Goal: Task Accomplishment & Management: Manage account settings

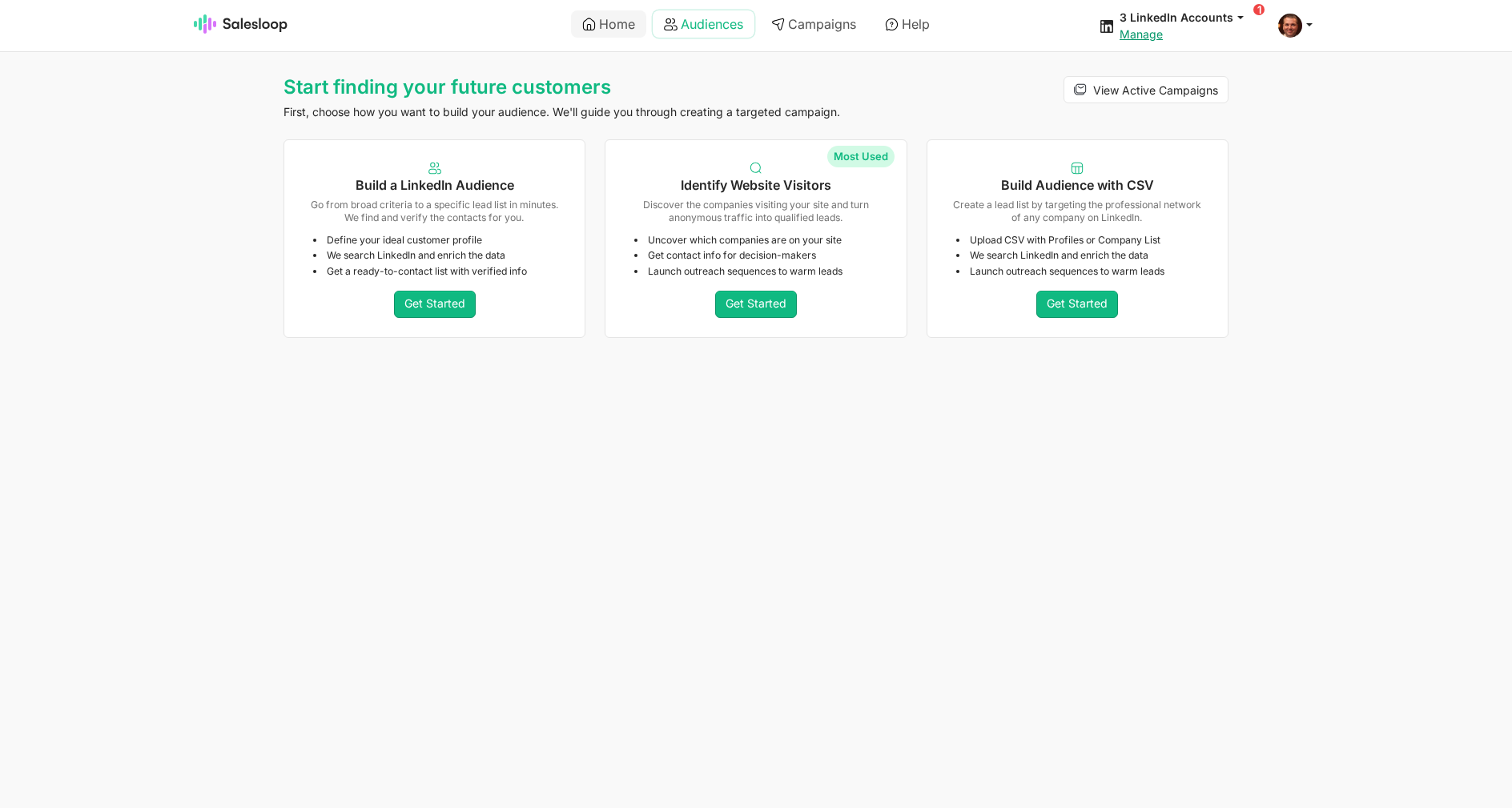
click at [727, 20] on link "Audiences" at bounding box center [704, 23] width 101 height 27
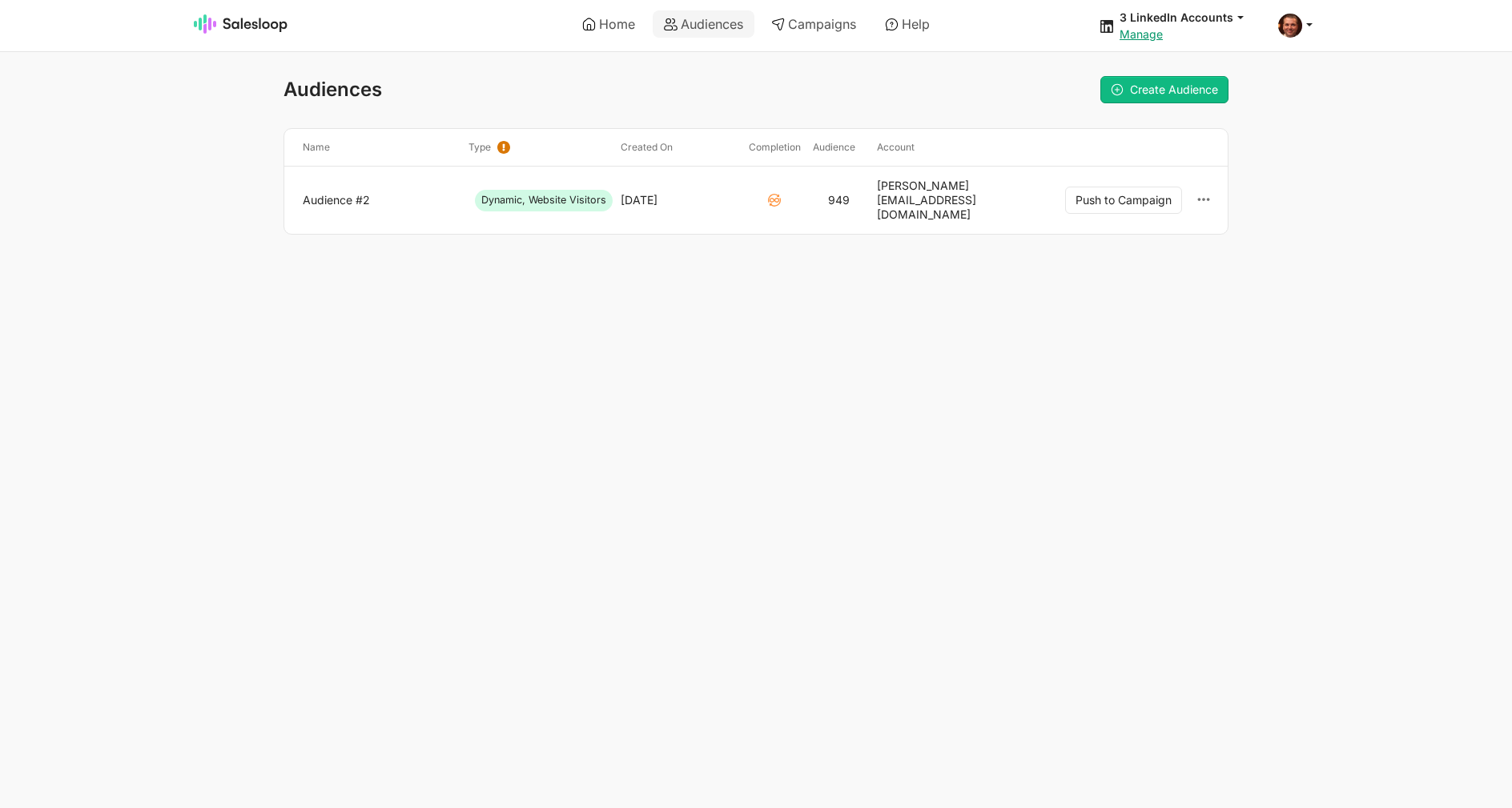
click at [1023, 239] on html "Home Audiences Campaigns Help 3 LinkedIn Accounts jobs: 9/17/2025, 11:27:38 AM …" at bounding box center [756, 149] width 1512 height 298
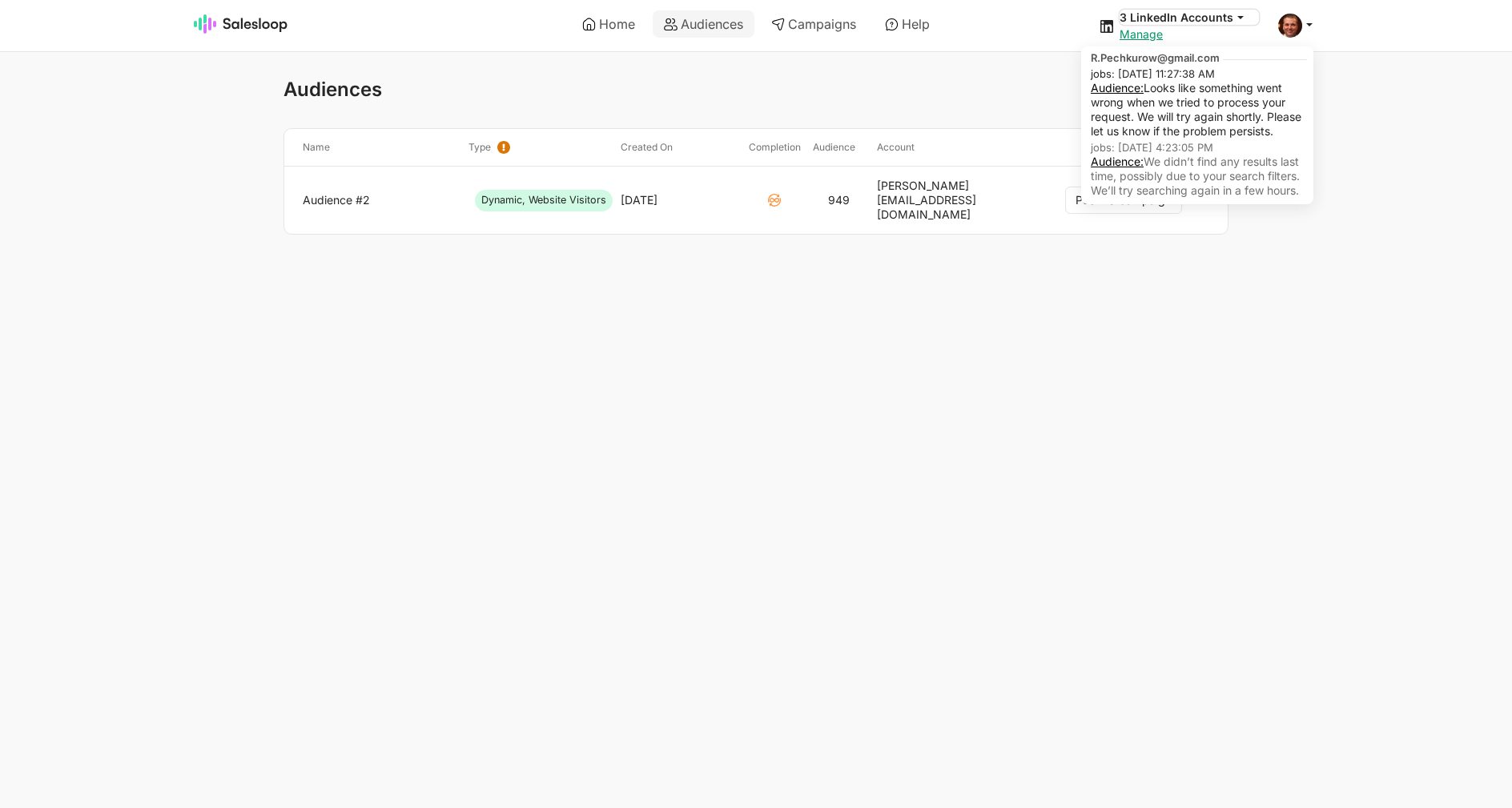
click at [1230, 11] on button "3 LinkedIn Accounts" at bounding box center [1189, 17] width 140 height 15
click at [1144, 86] on link "Audience:" at bounding box center [1117, 87] width 53 height 14
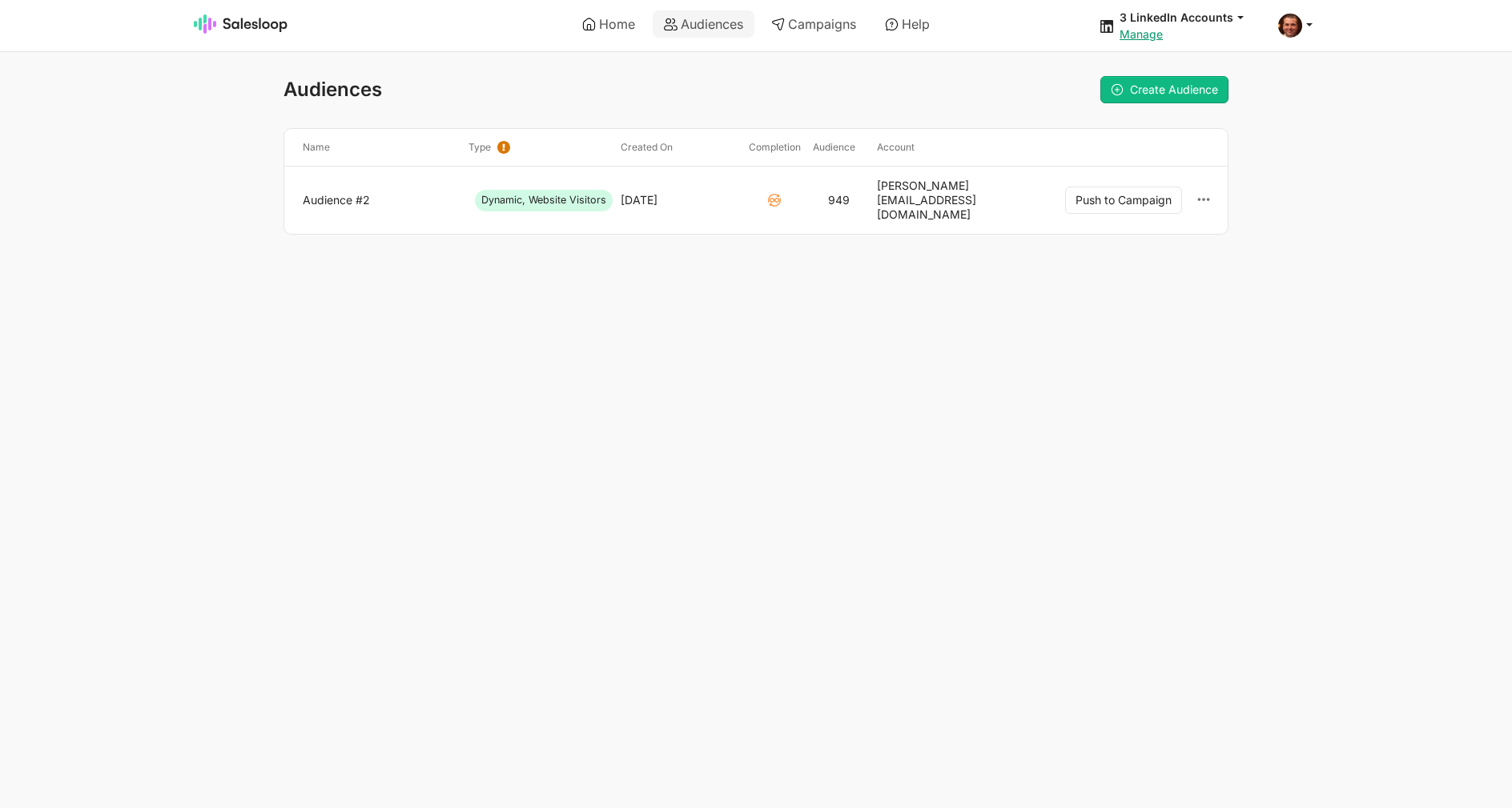
click at [374, 193] on link "Audience #2" at bounding box center [379, 200] width 153 height 14
drag, startPoint x: 0, startPoint y: 0, endPoint x: 360, endPoint y: 191, distance: 407.5
click at [360, 193] on link "Audience #2" at bounding box center [379, 200] width 153 height 14
click at [340, 193] on link "Audience #2" at bounding box center [379, 200] width 153 height 14
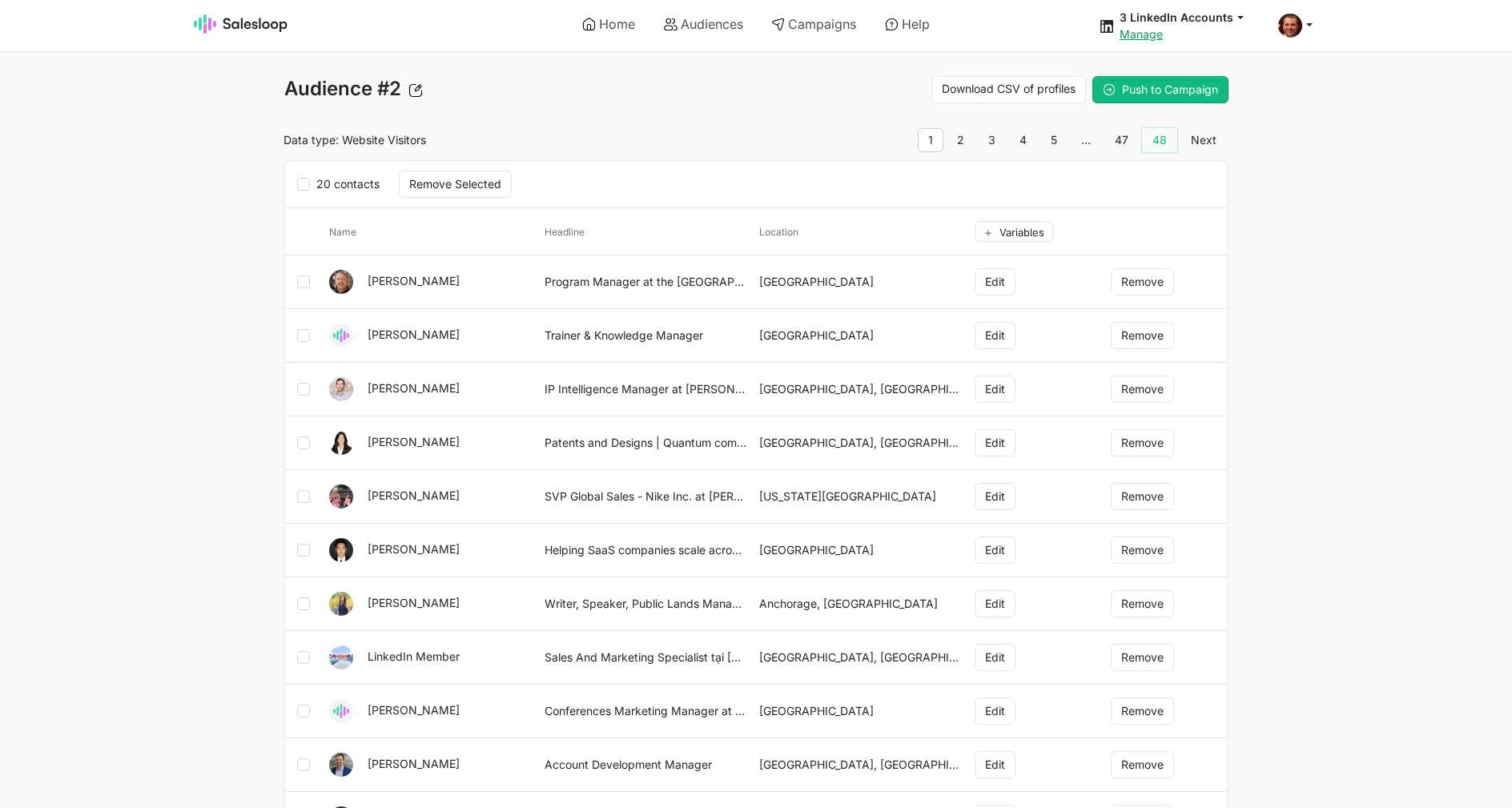
click at [1173, 142] on link "48" at bounding box center [1160, 141] width 36 height 24
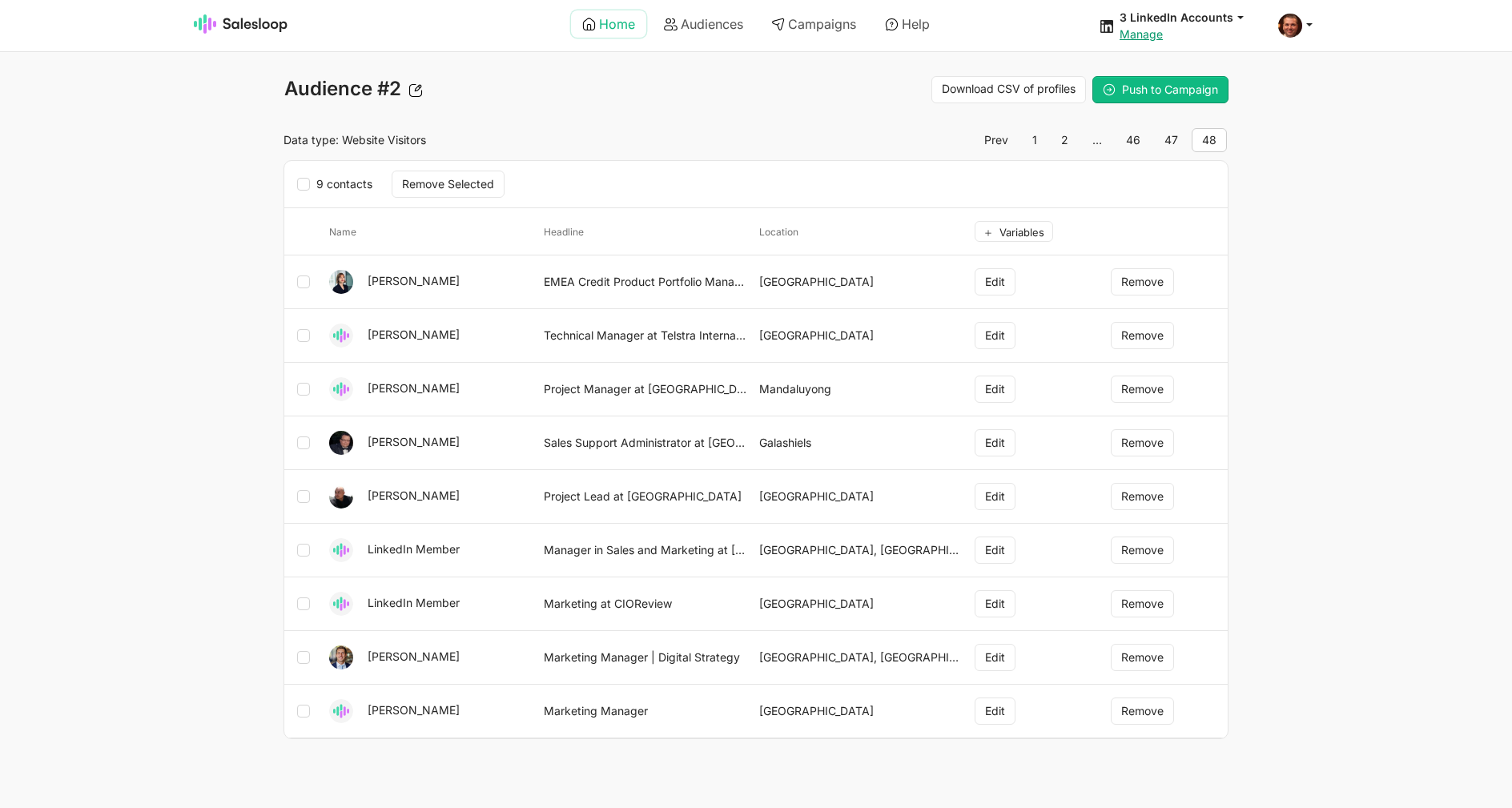
click at [620, 25] on link "Home" at bounding box center [609, 23] width 75 height 27
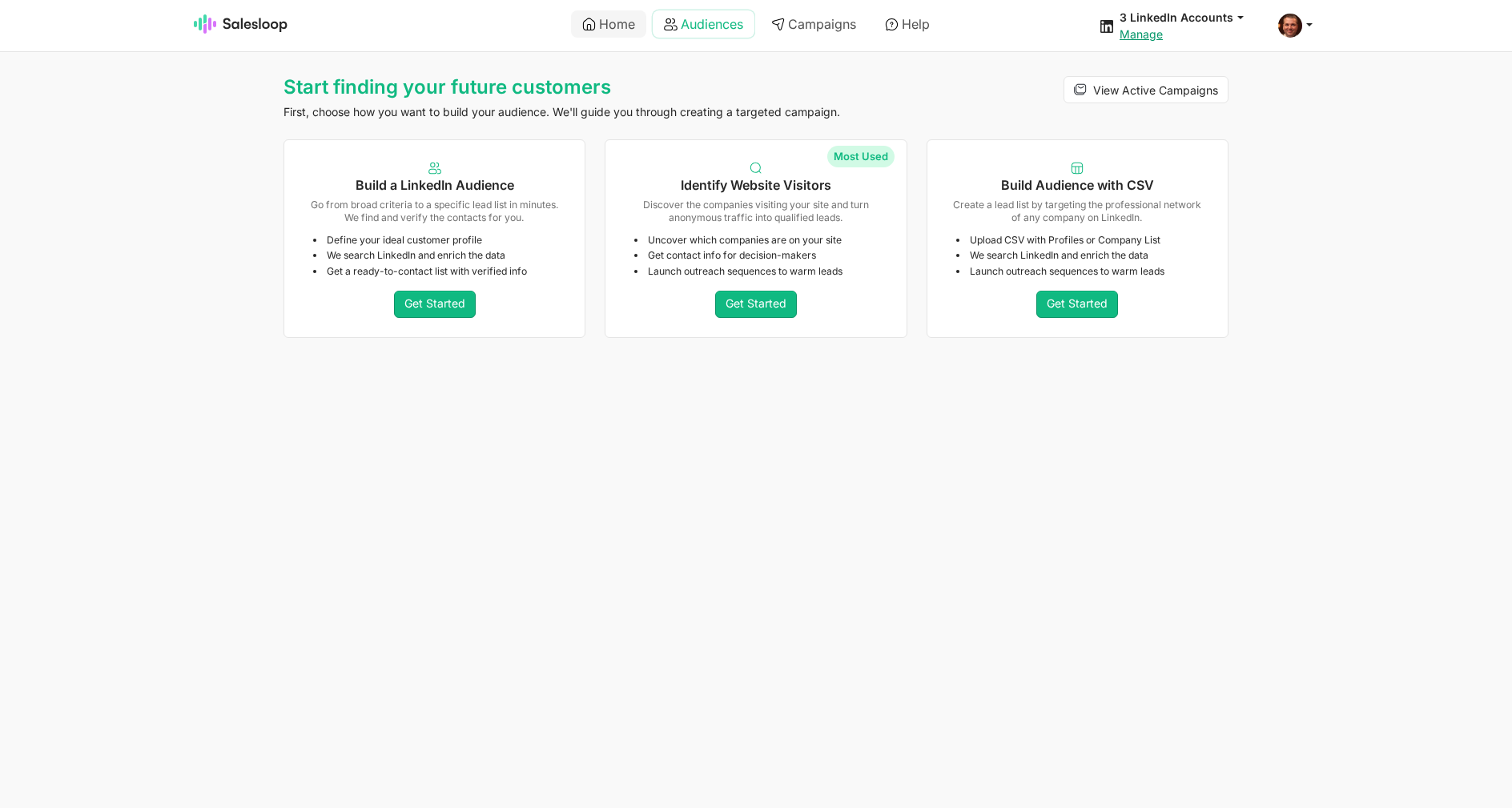
click at [740, 27] on link "Audiences" at bounding box center [704, 23] width 101 height 27
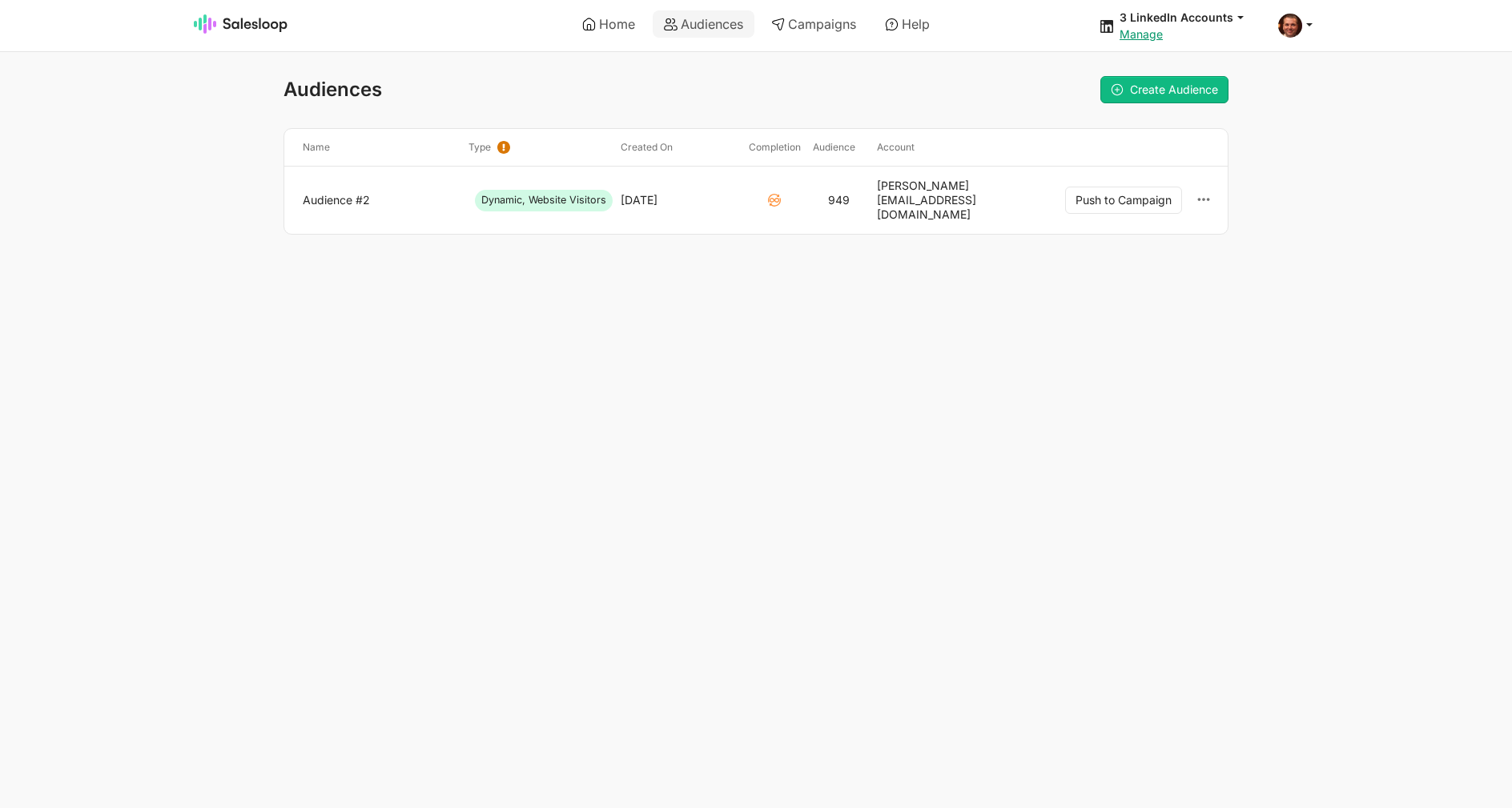
click at [186, 83] on body "Home Audiences Campaigns Help 3 LinkedIn Accounts jobs: 9/17/2025, 12:04:14 PM …" at bounding box center [756, 117] width 1512 height 235
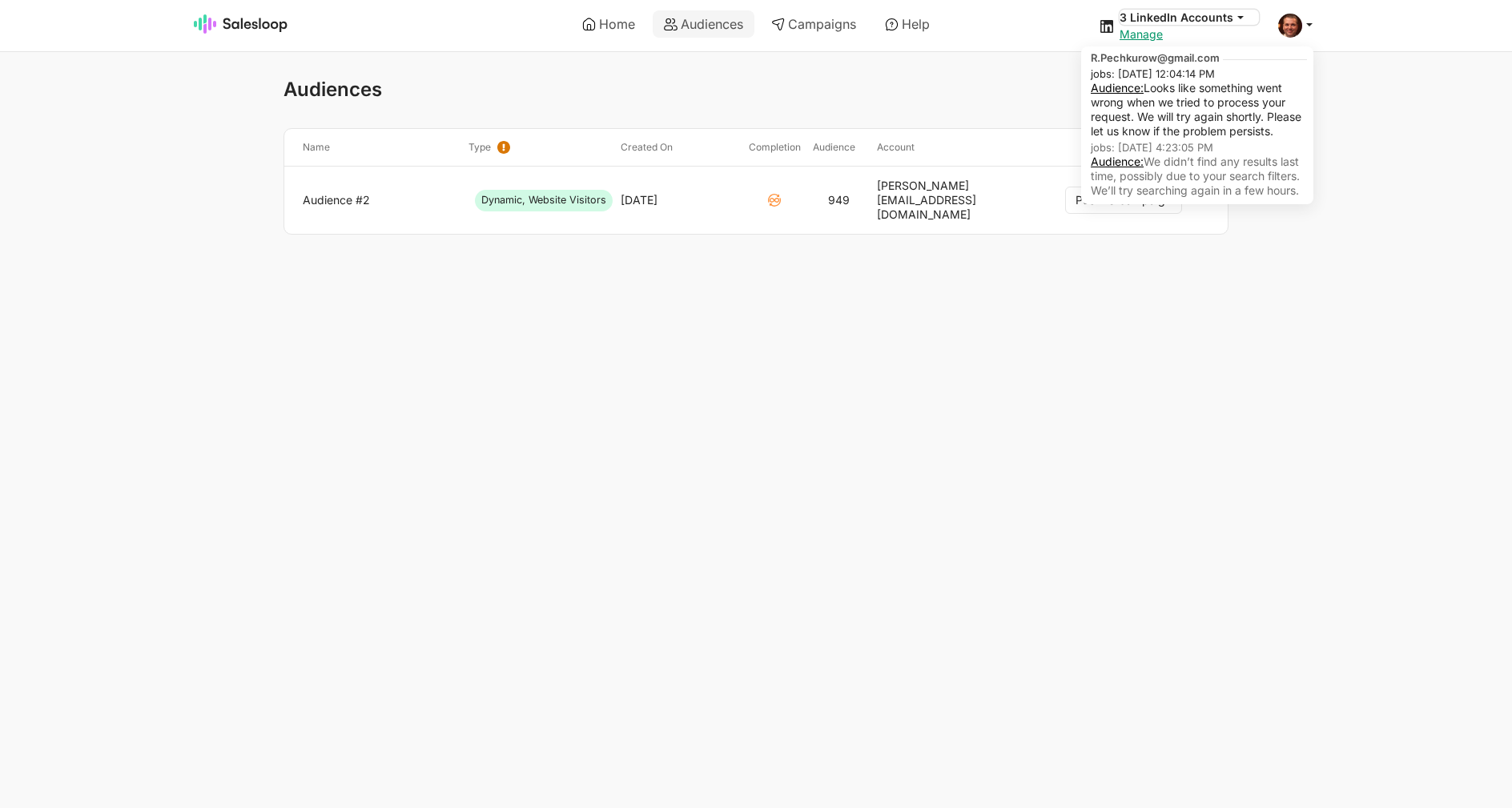
click at [1186, 17] on button "3 LinkedIn Accounts" at bounding box center [1189, 17] width 140 height 15
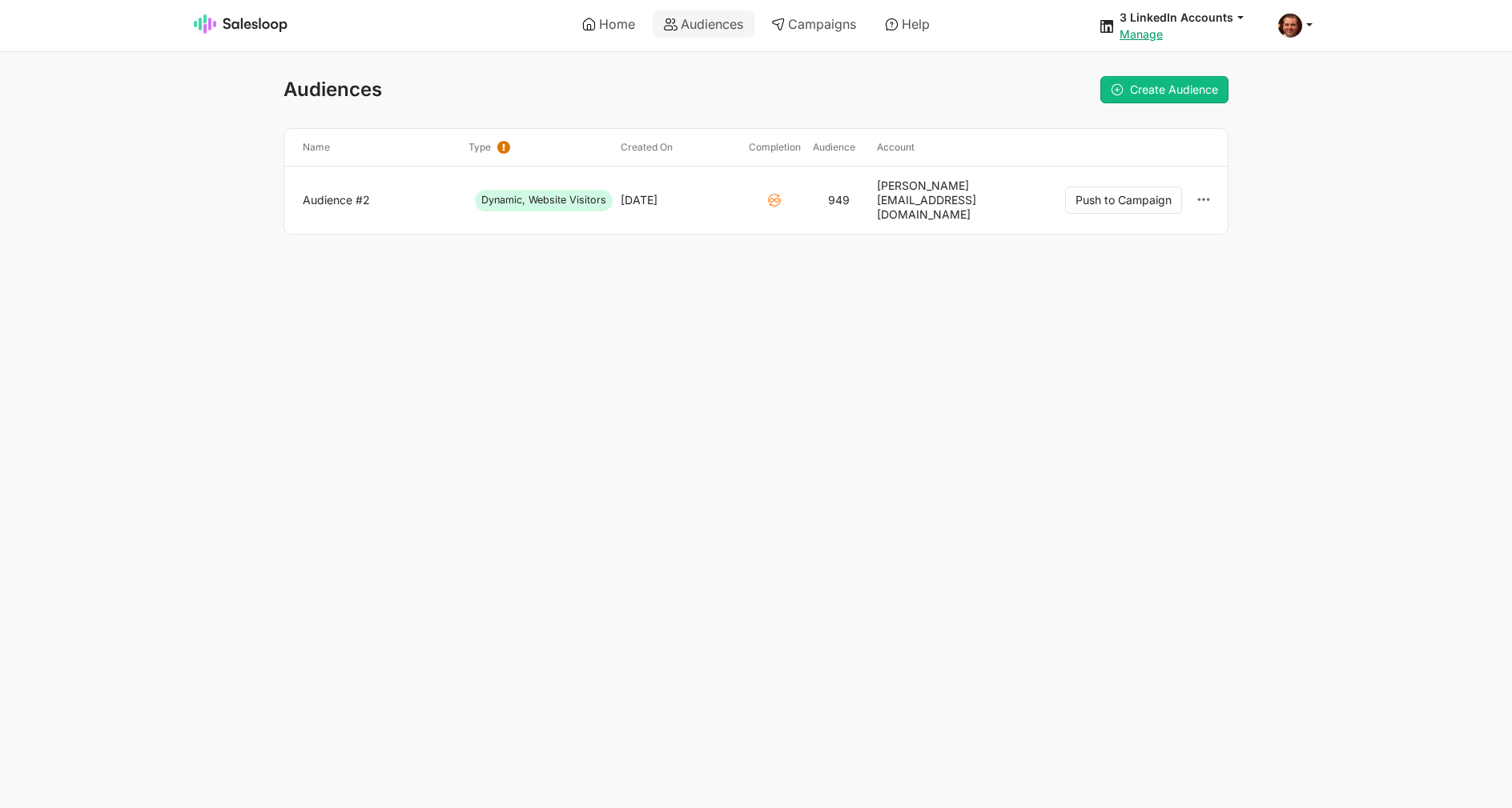
click at [926, 298] on html "Home Audiences Campaigns Help 3 LinkedIn Accounts jobs: 9/17/2025, 12:04:14 PM …" at bounding box center [756, 149] width 1512 height 298
click at [358, 195] on link "Audience #2" at bounding box center [379, 200] width 153 height 14
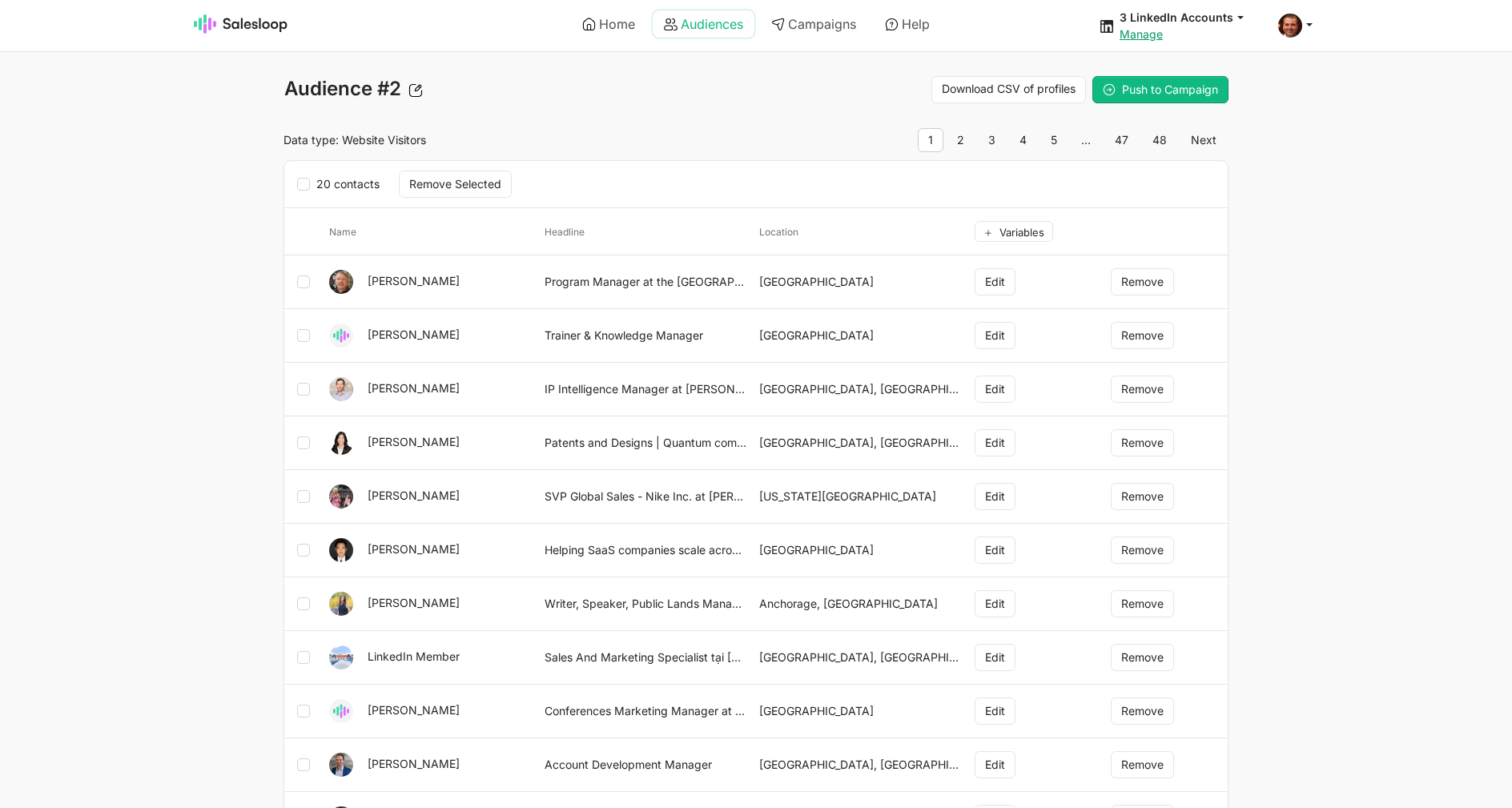
click at [701, 25] on link "Audiences" at bounding box center [704, 23] width 101 height 27
click at [818, 98] on section "Download CSV of profiles Push to Campaign" at bounding box center [993, 89] width 473 height 27
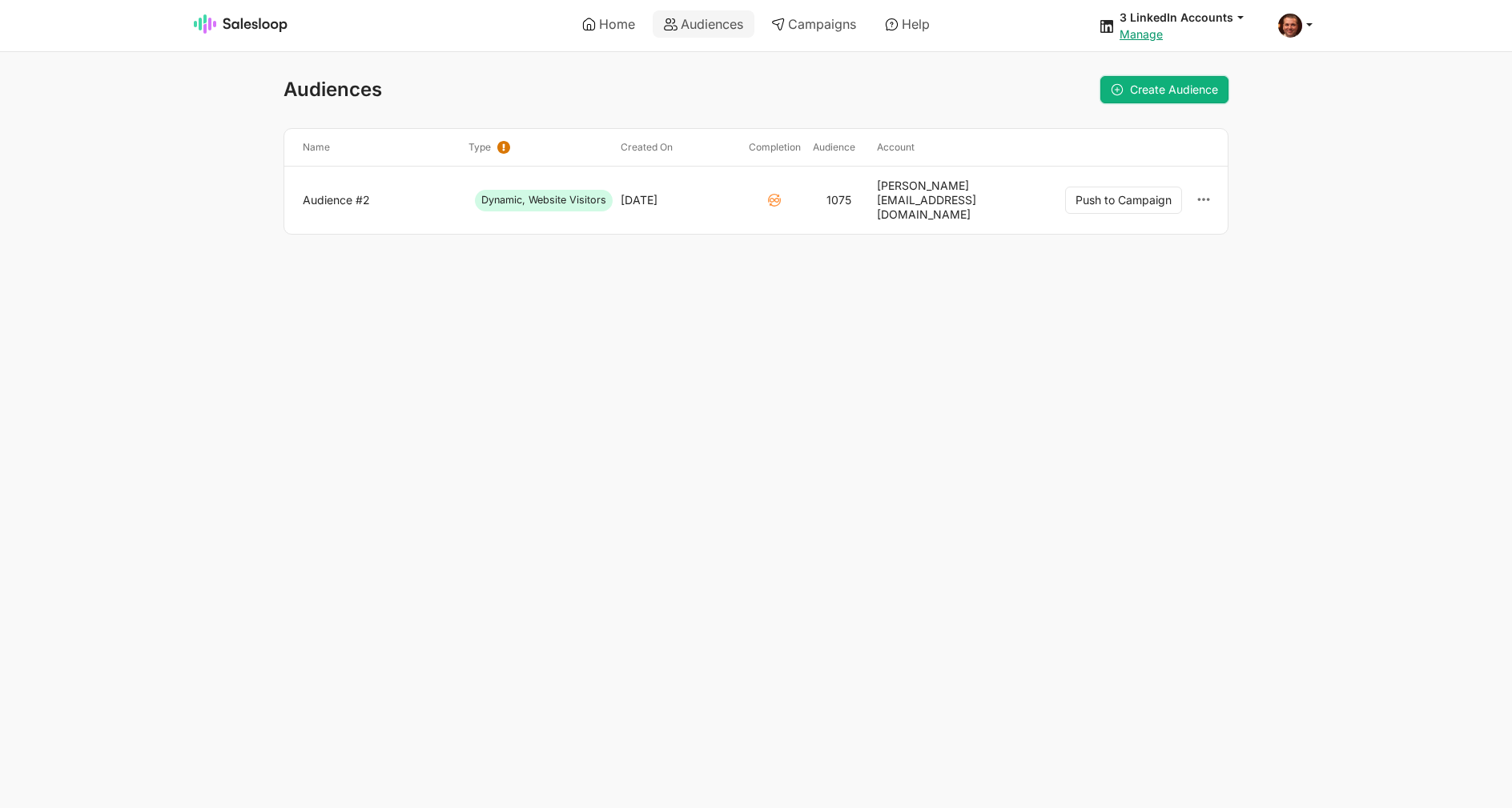
click at [1151, 100] on link "Create Audience" at bounding box center [1165, 89] width 129 height 27
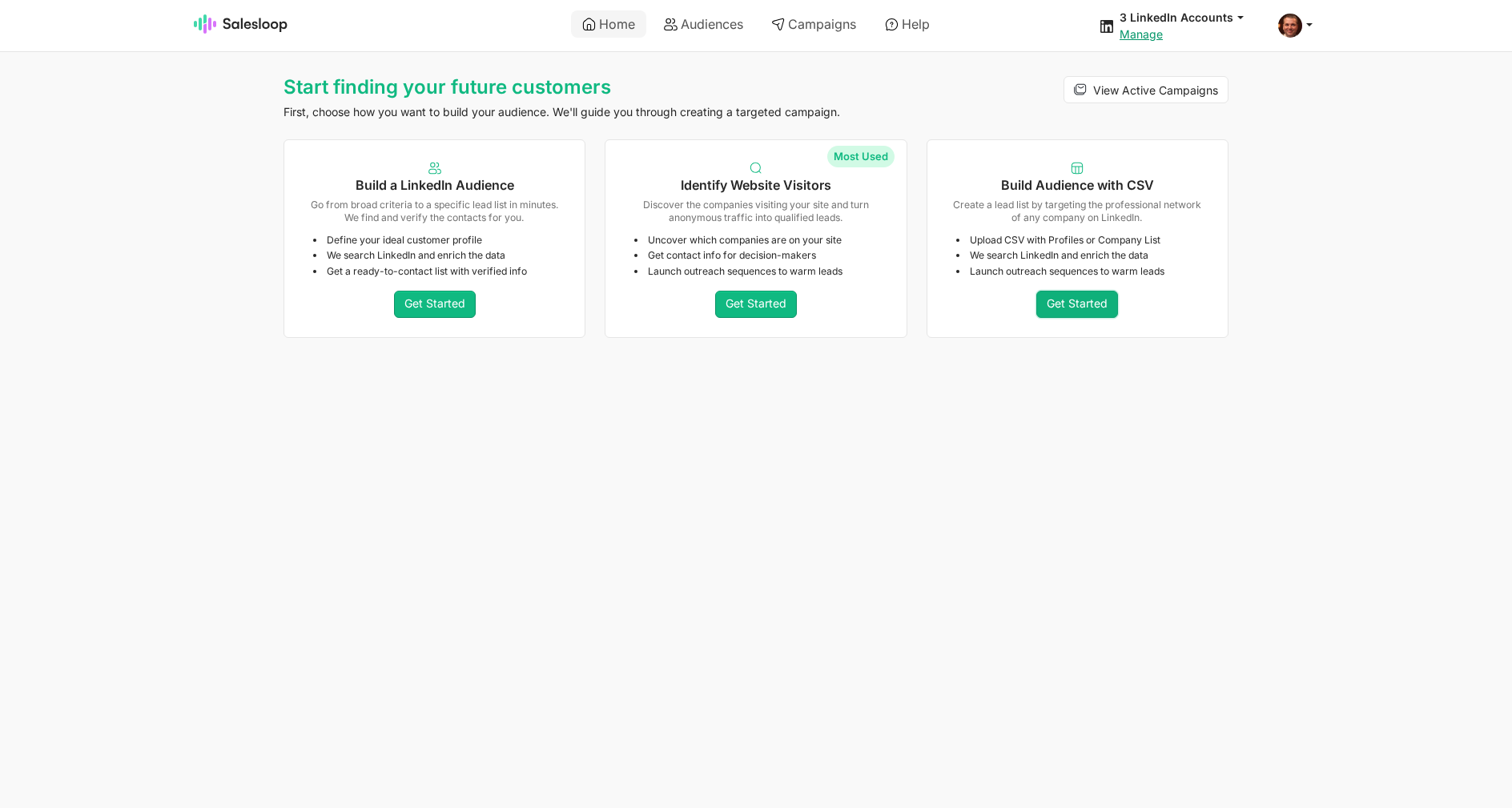
click at [1085, 301] on link "Get Started" at bounding box center [1077, 304] width 82 height 27
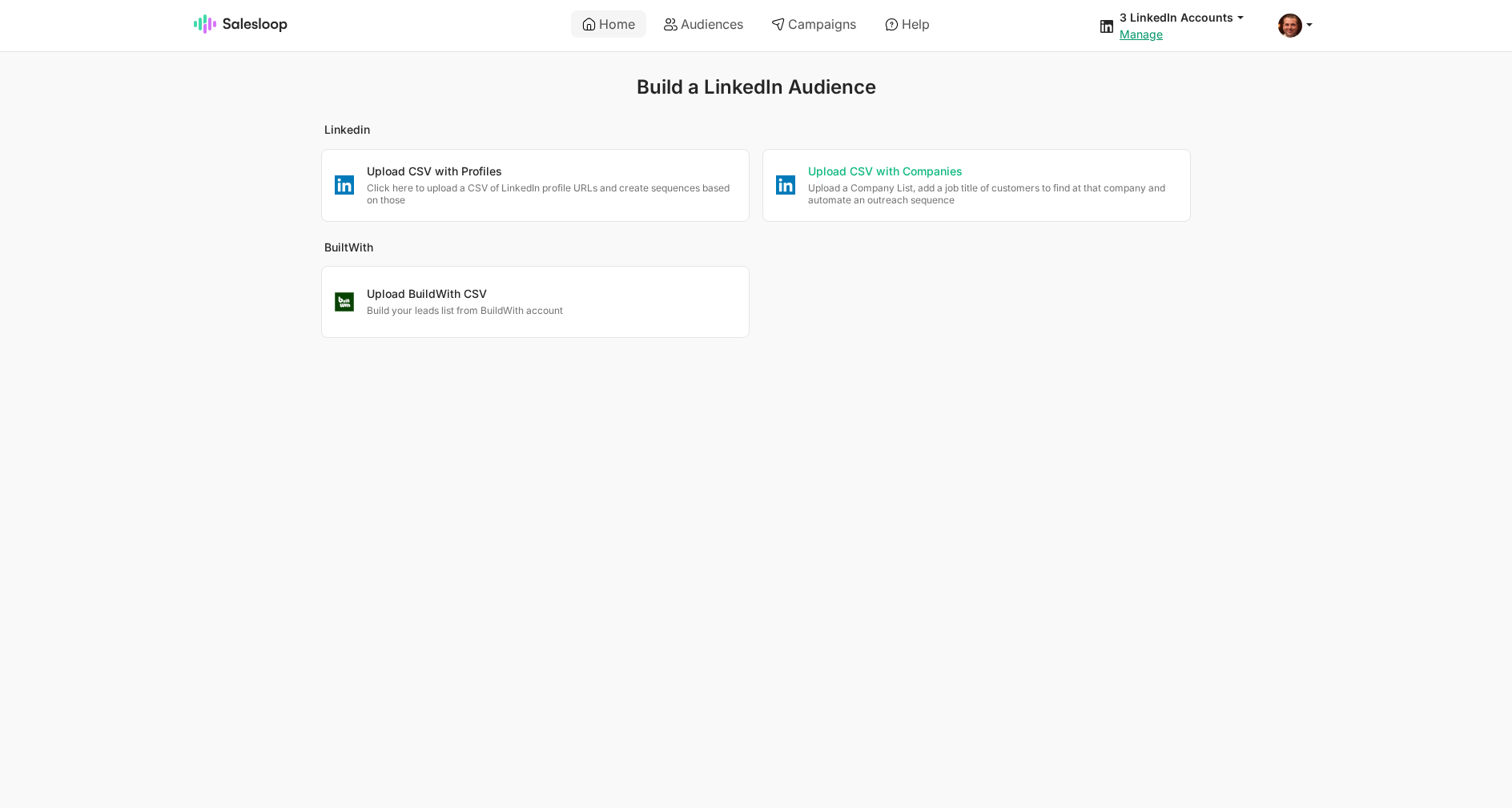
click at [1002, 209] on div "Upload CSV with Companies Upload a Company List, add a job title of customers t…" at bounding box center [976, 186] width 427 height 71
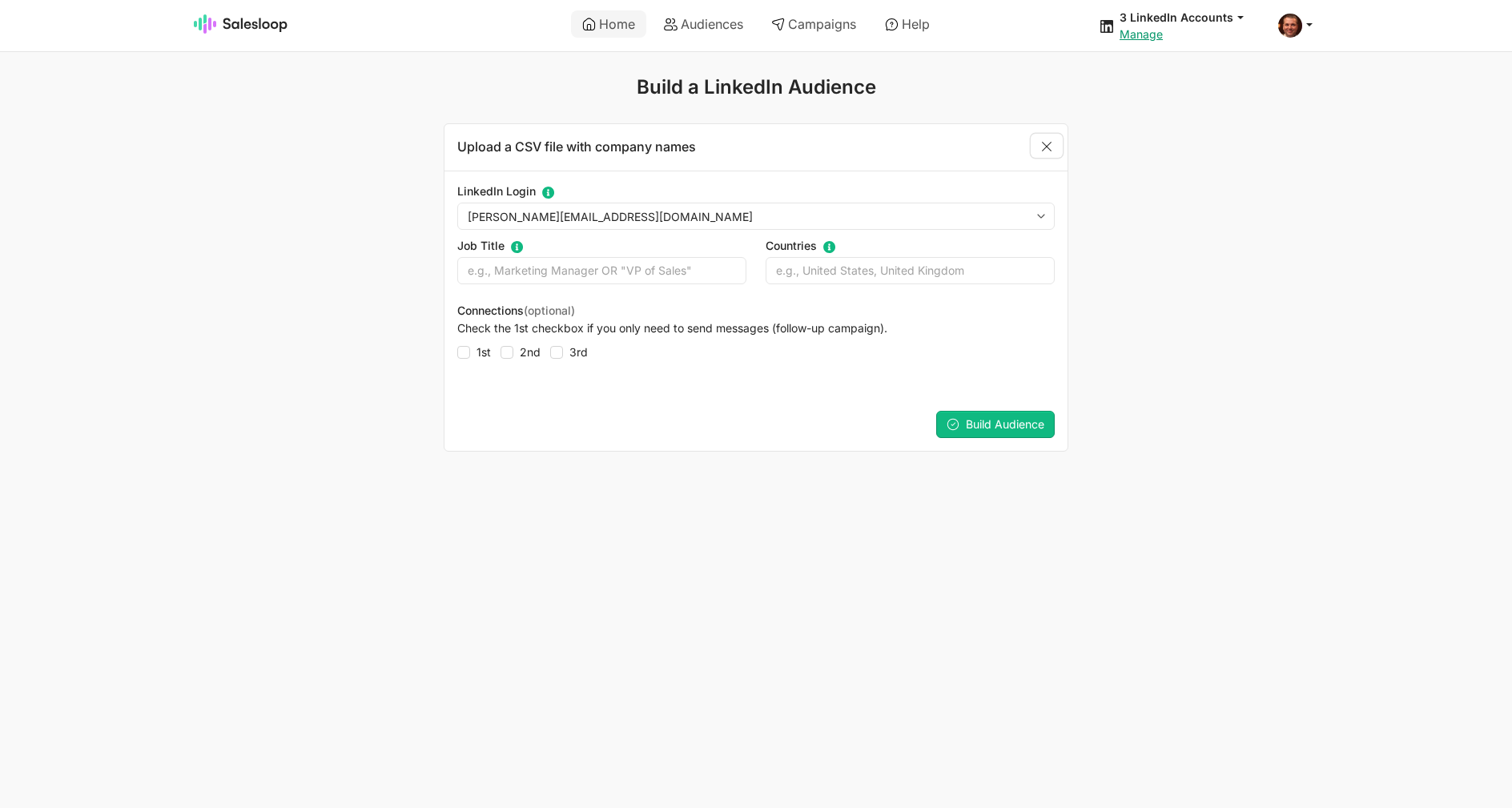
click at [1054, 145] on link "Close" at bounding box center [1046, 146] width 32 height 24
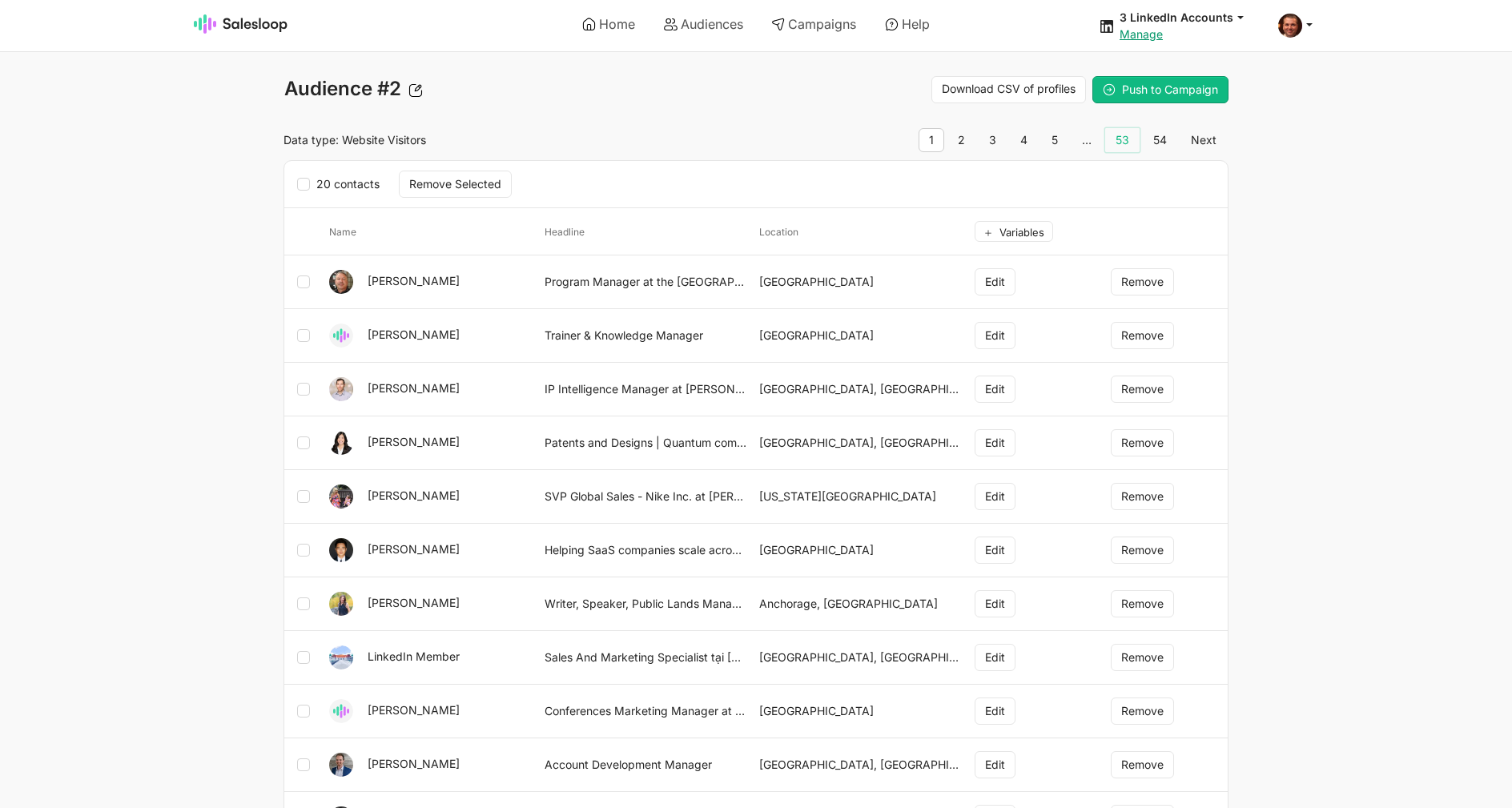
click at [1121, 143] on link "53" at bounding box center [1123, 141] width 35 height 24
